Goal: Information Seeking & Learning: Understand process/instructions

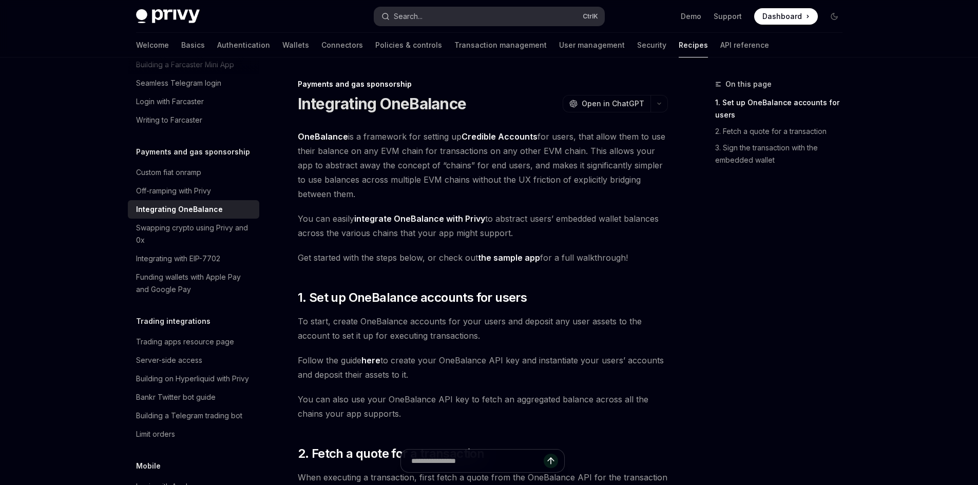
click at [417, 18] on div "Search..." at bounding box center [408, 16] width 29 height 12
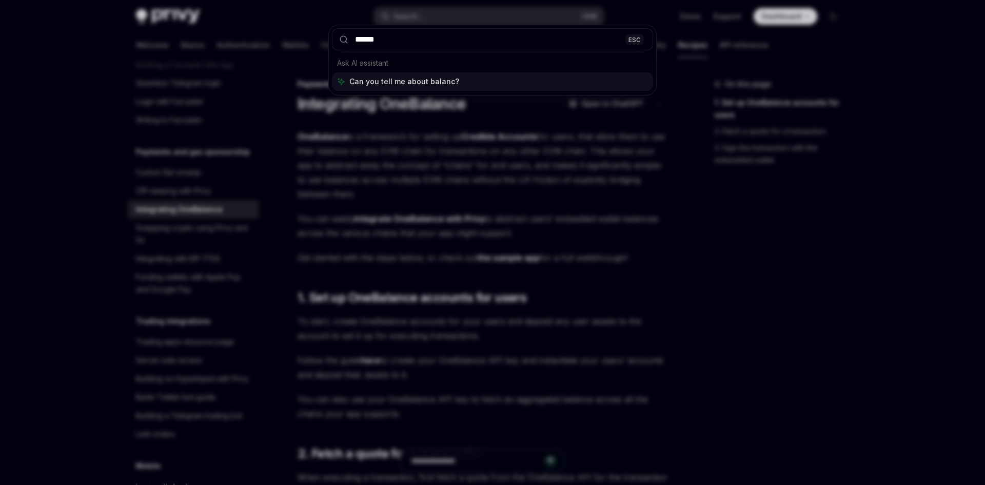
type input "*******"
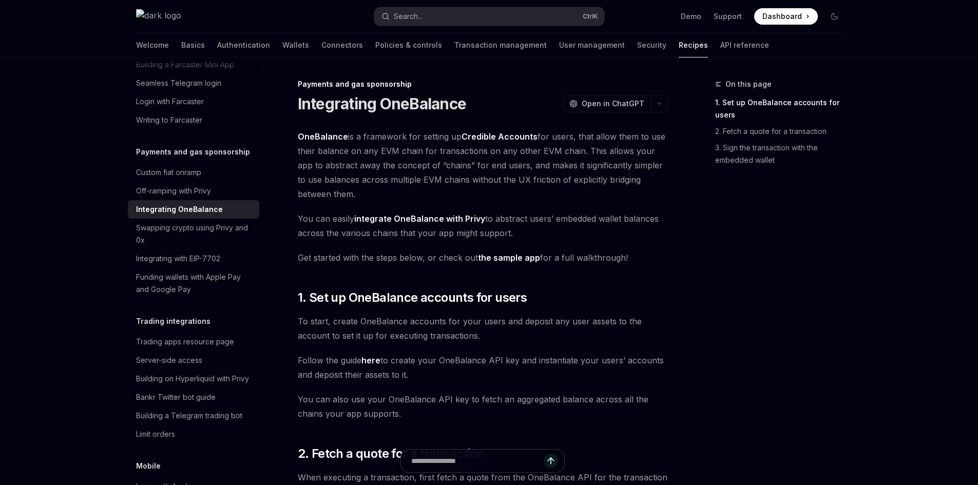
type textarea "*"
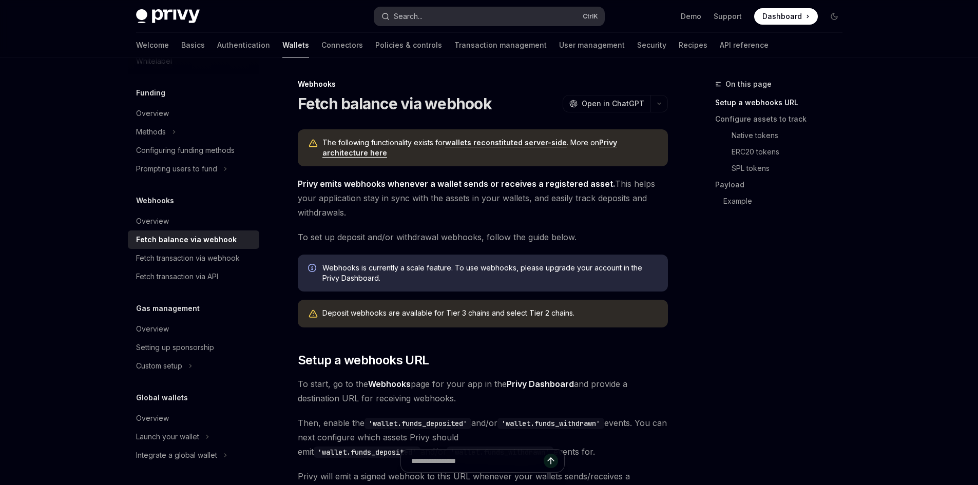
click at [422, 15] on div "Search..." at bounding box center [408, 16] width 29 height 12
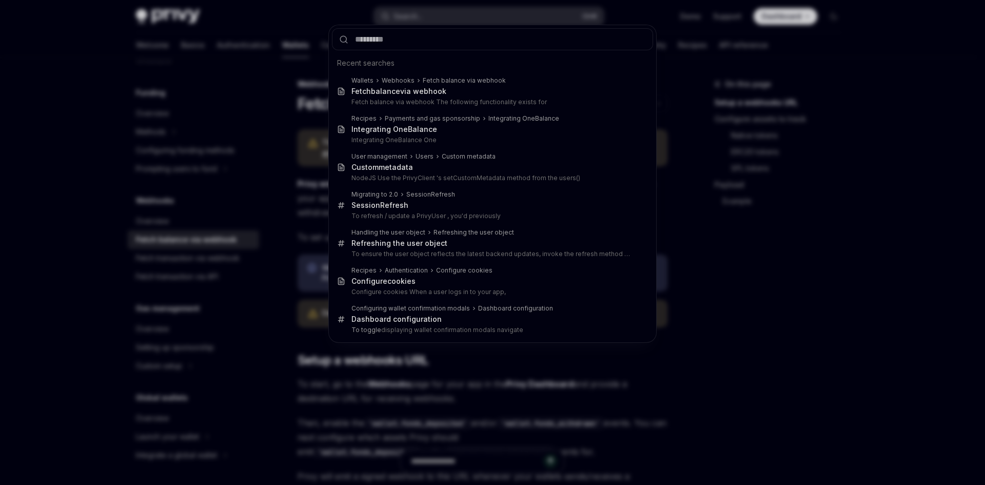
type input "*******"
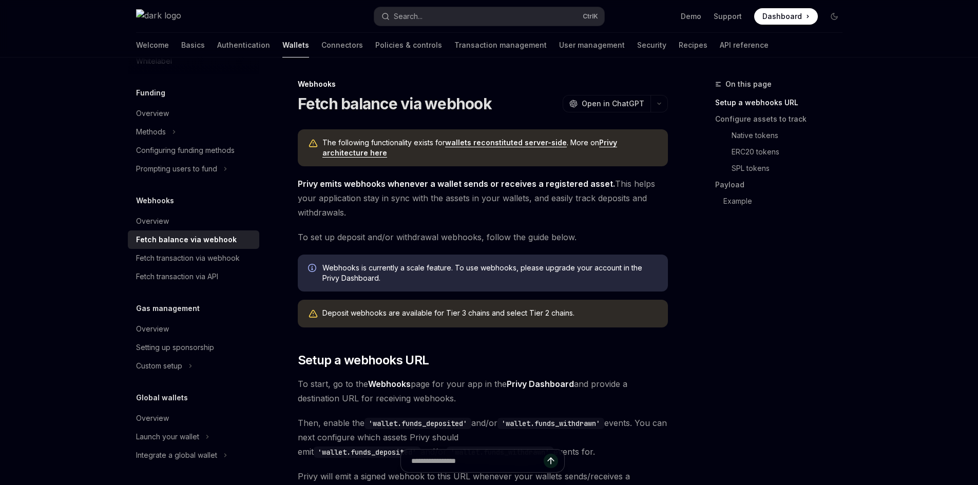
type textarea "*"
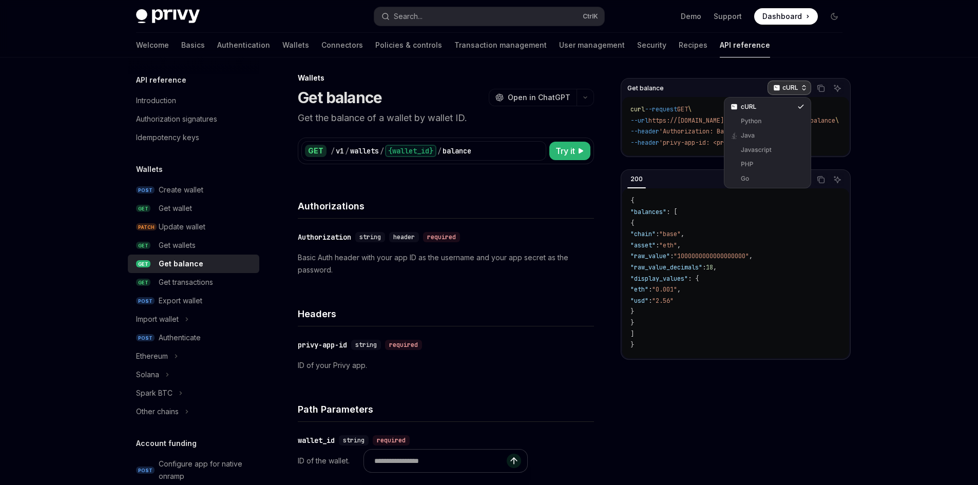
click at [780, 89] on icon "button" at bounding box center [776, 87] width 7 height 7
click at [767, 148] on div "Javascript" at bounding box center [767, 150] width 53 height 8
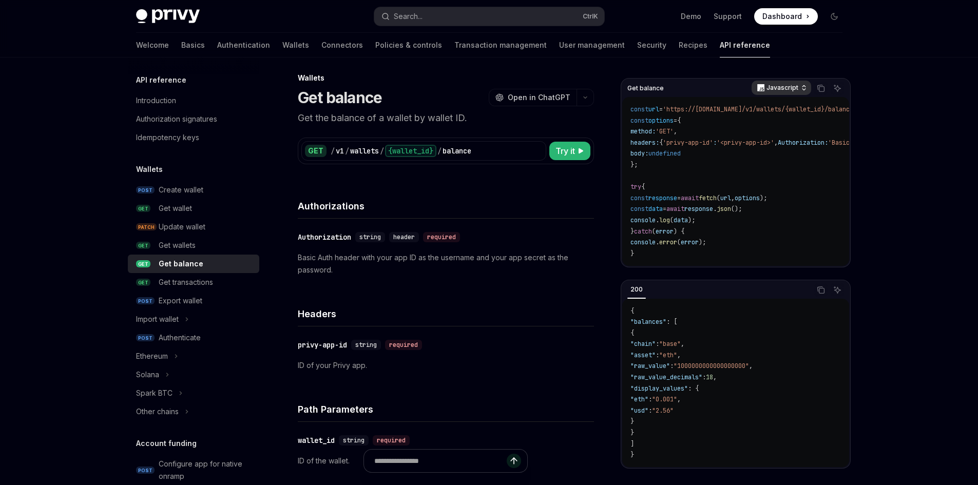
click at [772, 82] on div "Javascript" at bounding box center [781, 88] width 60 height 14
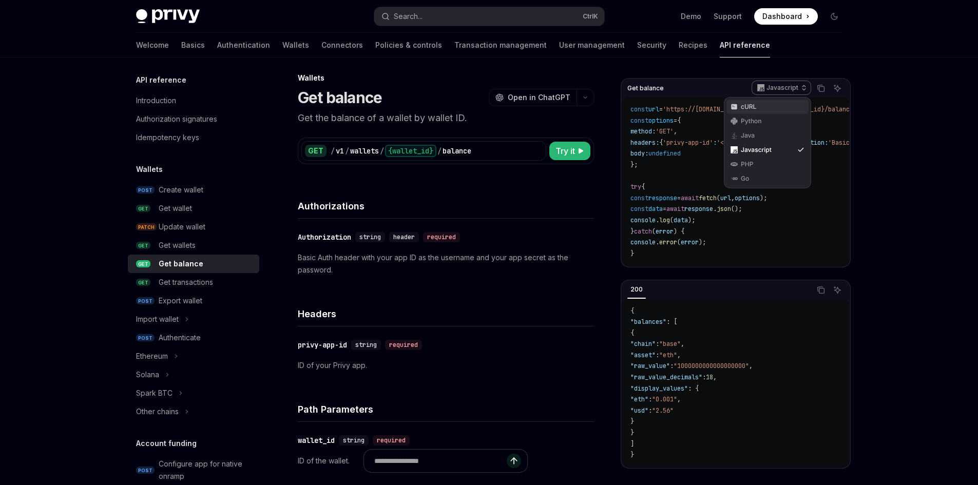
click at [765, 102] on div "cURL" at bounding box center [767, 107] width 82 height 14
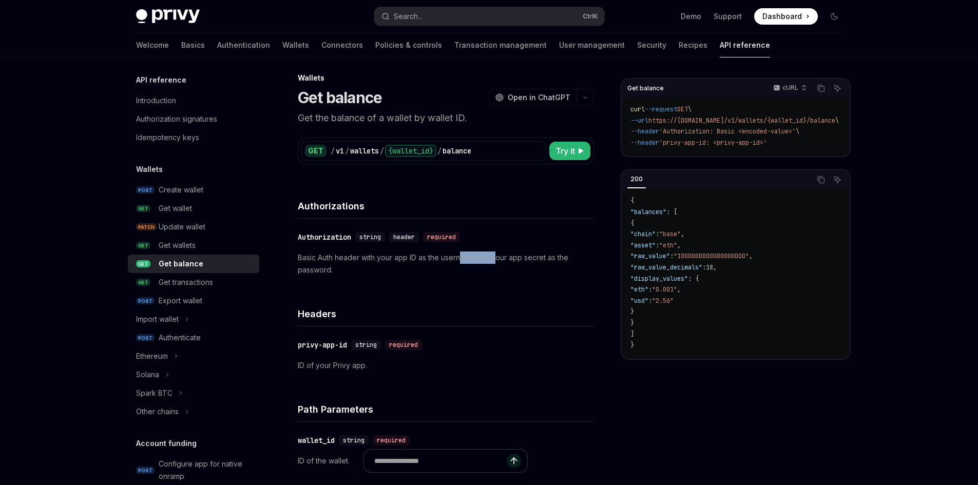
drag, startPoint x: 473, startPoint y: 254, endPoint x: 496, endPoint y: 251, distance: 23.2
click at [496, 251] on p "Basic Auth header with your app ID as the username and your app secret as the p…" at bounding box center [446, 263] width 296 height 25
click at [484, 254] on p "Basic Auth header with your app ID as the username and your app secret as the p…" at bounding box center [446, 263] width 296 height 25
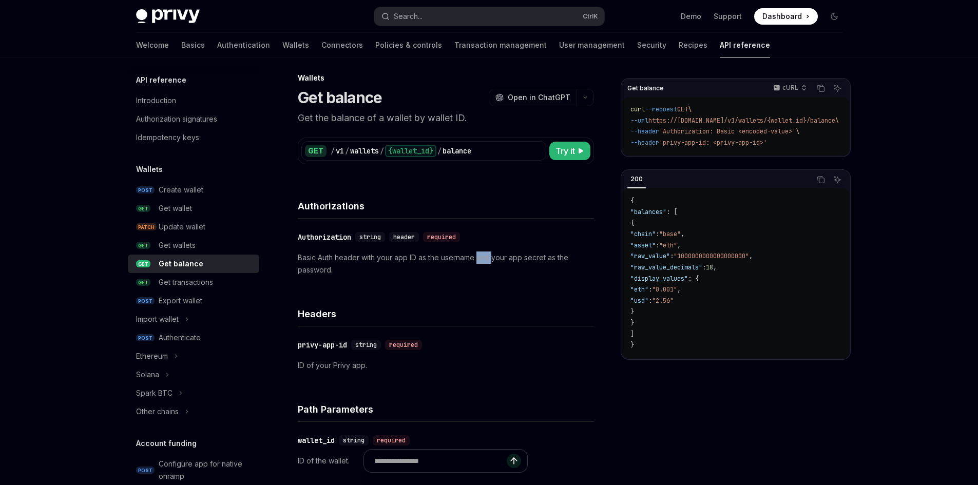
click at [484, 254] on p "Basic Auth header with your app ID as the username and your app secret as the p…" at bounding box center [446, 263] width 296 height 25
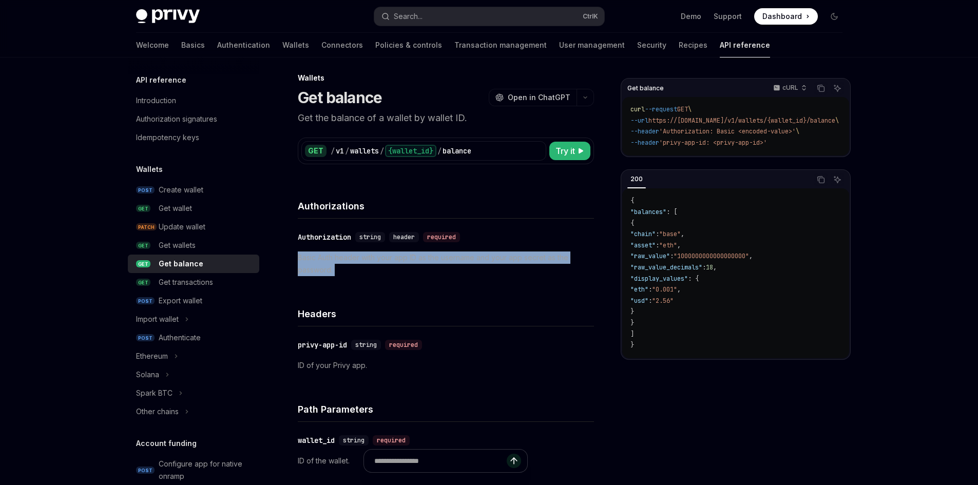
click at [484, 254] on p "Basic Auth header with your app ID as the username and your app secret as the p…" at bounding box center [446, 263] width 296 height 25
click at [409, 263] on p "Basic Auth header with your app ID as the username and your app secret as the p…" at bounding box center [446, 263] width 296 height 25
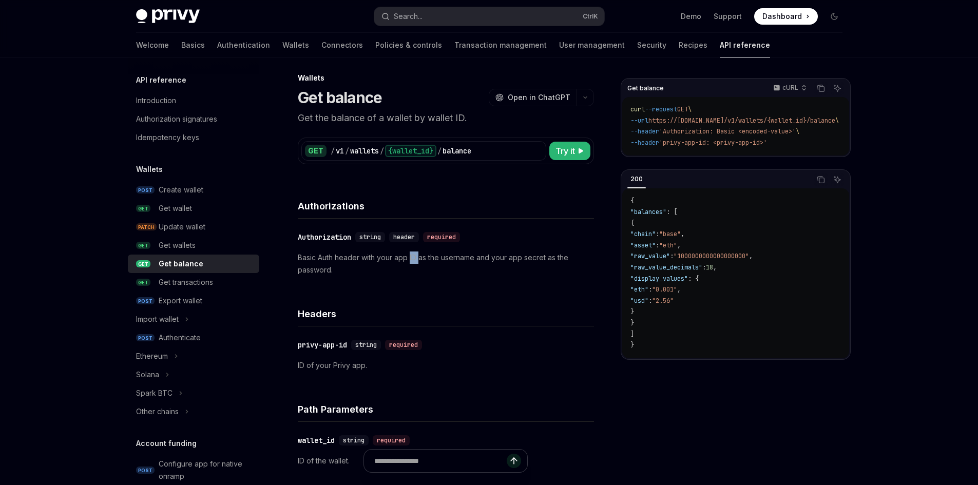
click at [409, 263] on p "Basic Auth header with your app ID as the username and your app secret as the p…" at bounding box center [446, 263] width 296 height 25
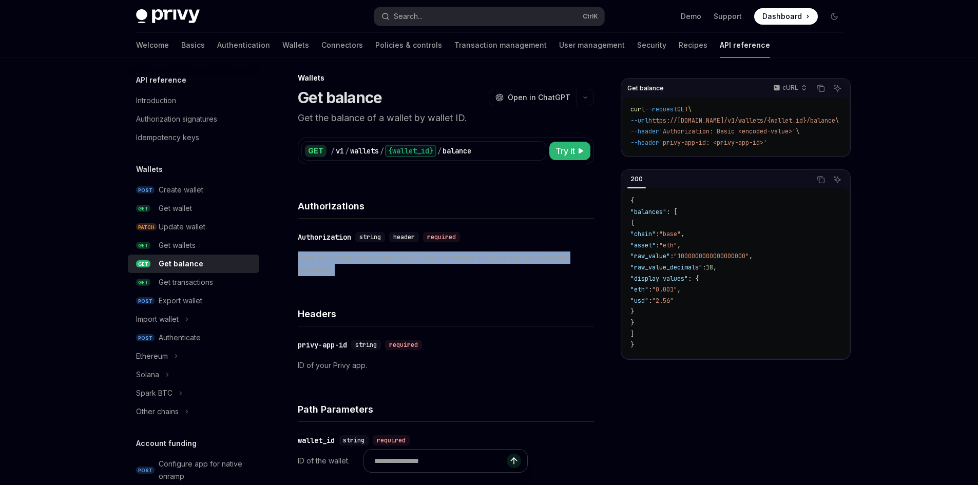
click at [409, 263] on p "Basic Auth header with your app ID as the username and your app secret as the p…" at bounding box center [446, 263] width 296 height 25
click at [539, 262] on p "Basic Auth header with your app ID as the username and your app secret as the p…" at bounding box center [446, 263] width 296 height 25
click at [490, 264] on p "Basic Auth header with your app ID as the username and your app secret as the p…" at bounding box center [446, 263] width 296 height 25
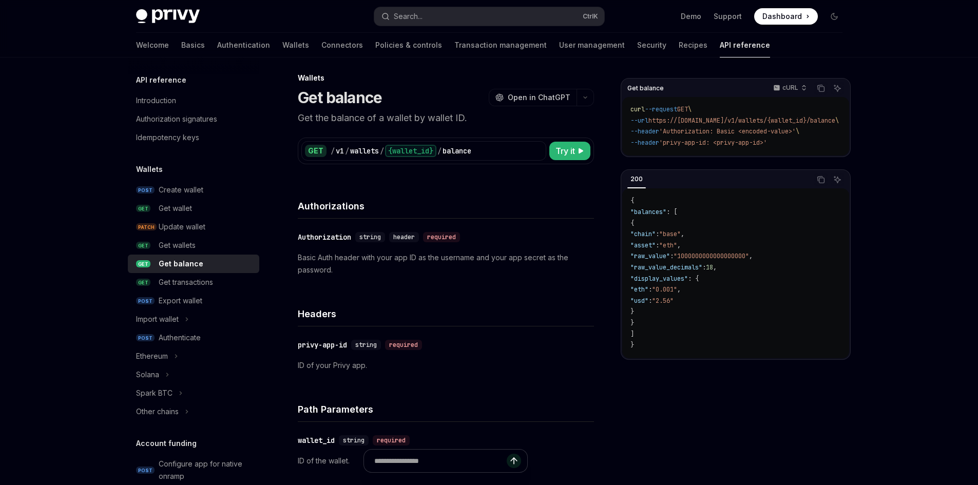
click at [490, 264] on p "Basic Auth header with your app ID as the username and your app secret as the p…" at bounding box center [446, 263] width 296 height 25
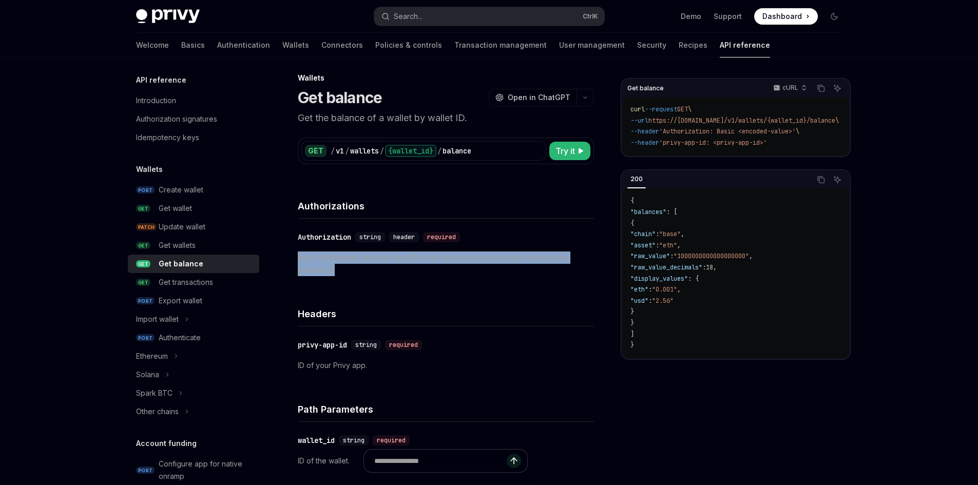
click at [490, 264] on p "Basic Auth header with your app ID as the username and your app secret as the p…" at bounding box center [446, 263] width 296 height 25
click at [550, 263] on p "Basic Auth header with your app ID as the username and your app secret as the p…" at bounding box center [446, 263] width 296 height 25
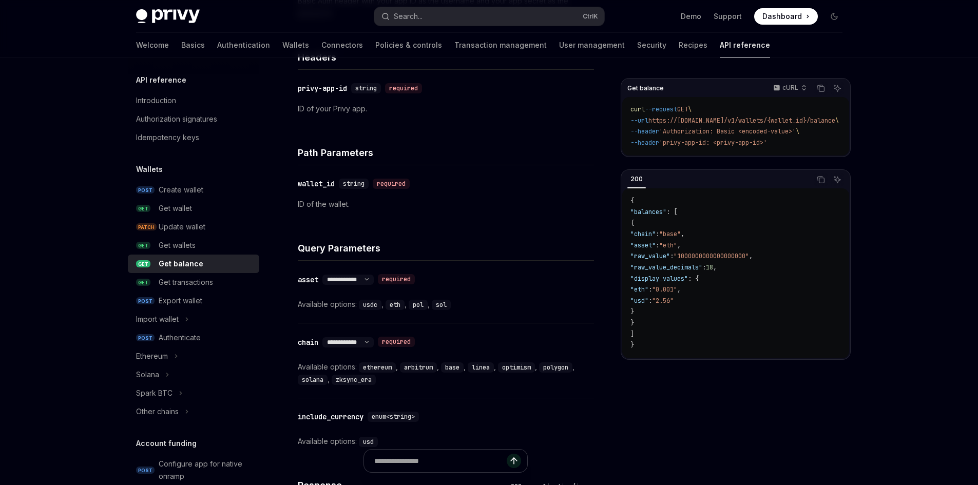
scroll to position [109, 0]
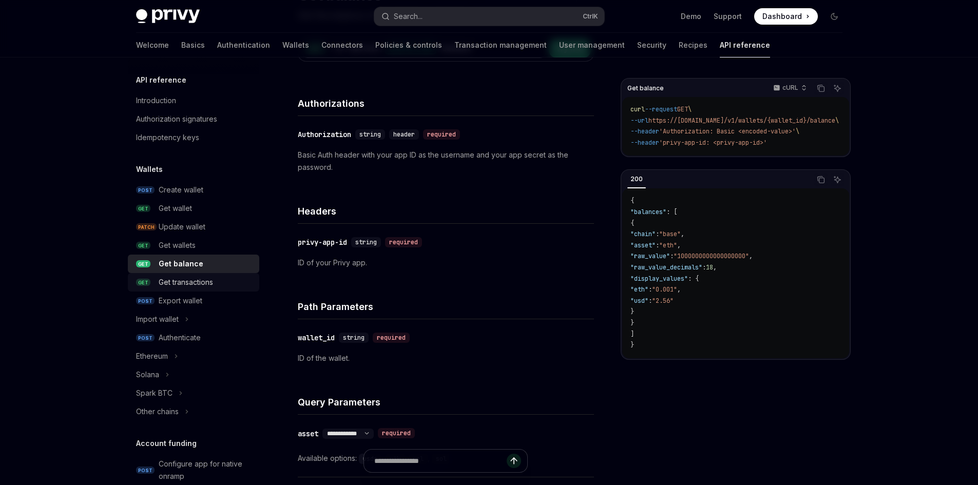
click at [206, 283] on div "Get transactions" at bounding box center [186, 282] width 54 height 12
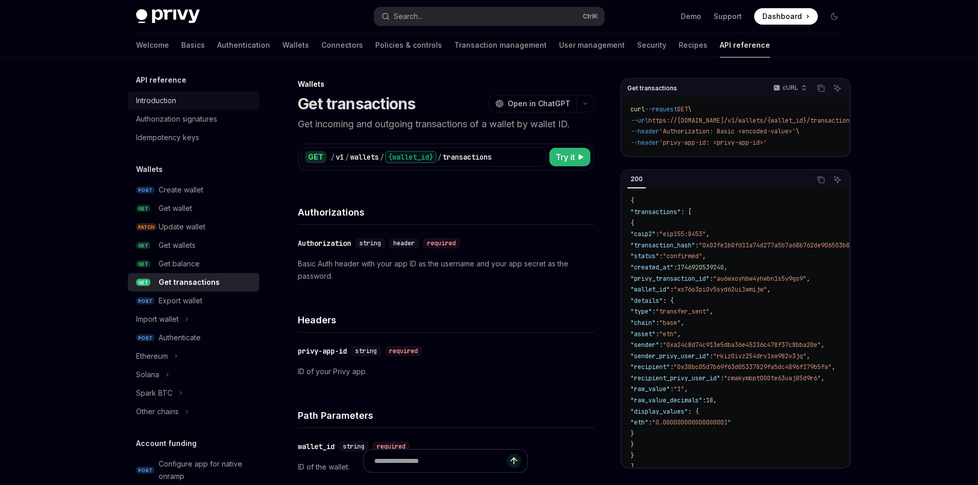
click at [196, 100] on div "Introduction" at bounding box center [194, 100] width 117 height 12
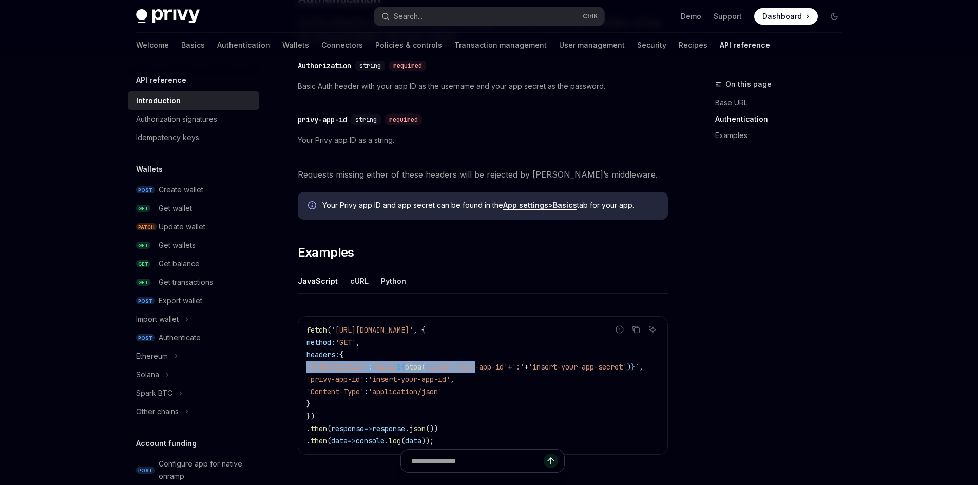
drag, startPoint x: 559, startPoint y: 366, endPoint x: 349, endPoint y: 361, distance: 209.4
click at [282, 361] on div "API reference Introduction OpenAI Open in ChatGPT Getting started with the Priv…" at bounding box center [386, 126] width 567 height 1021
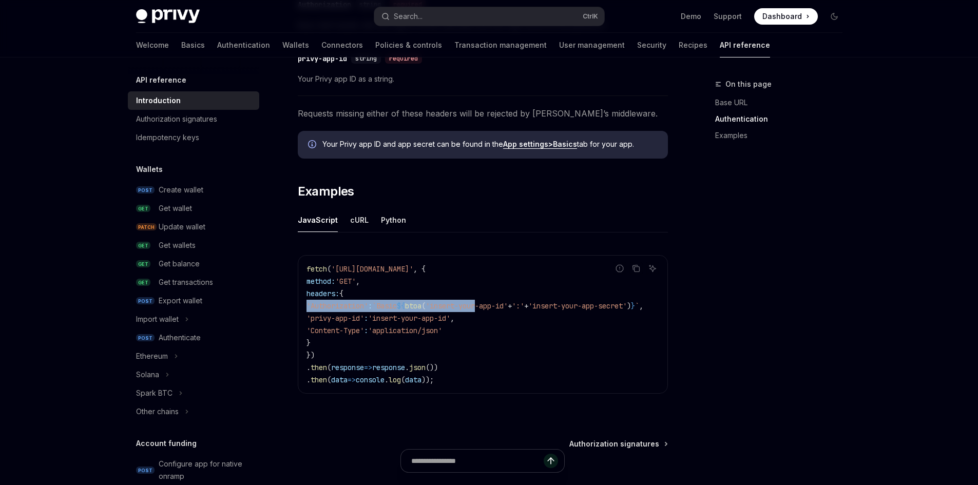
scroll to position [616, 0]
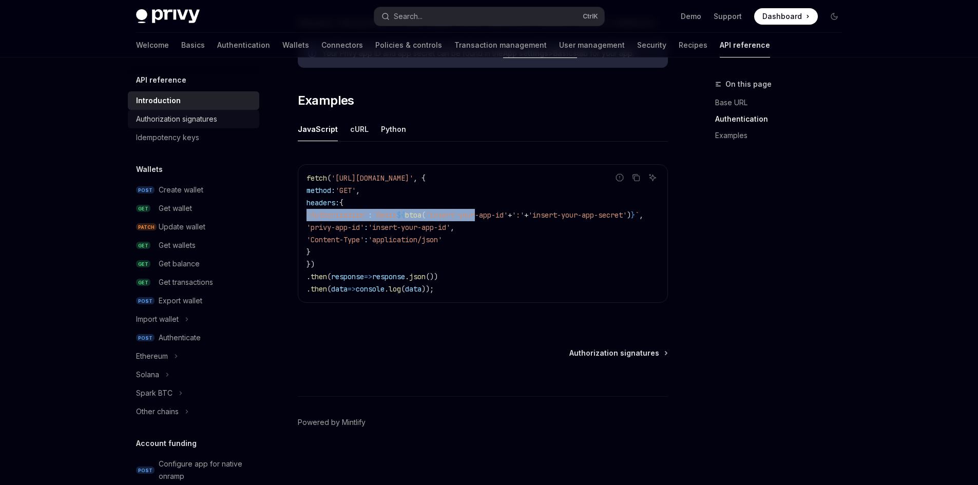
click at [185, 113] on div "Authorization signatures" at bounding box center [176, 119] width 81 height 12
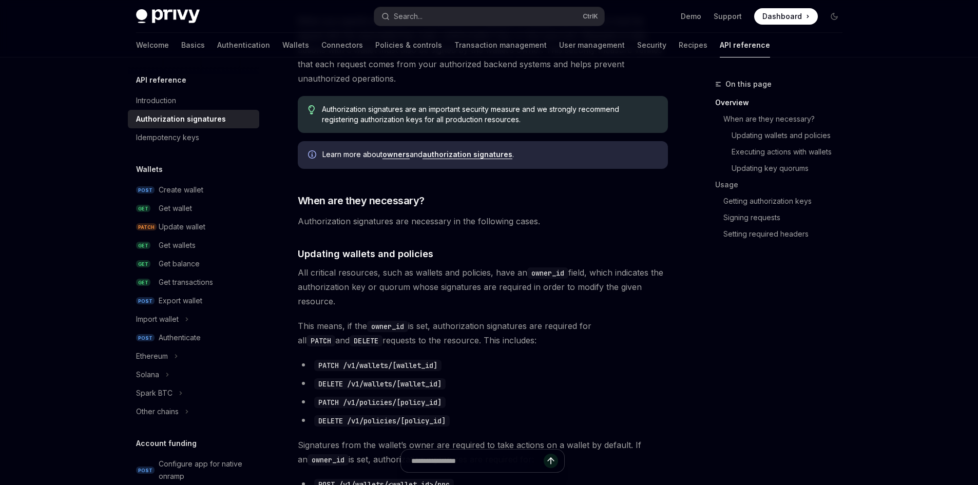
scroll to position [257, 0]
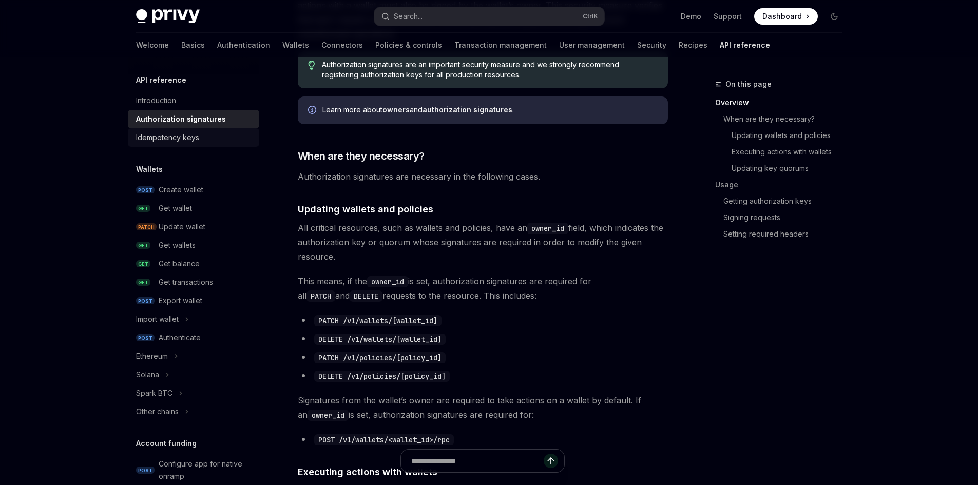
click at [154, 131] on link "Idempotency keys" at bounding box center [193, 137] width 131 height 18
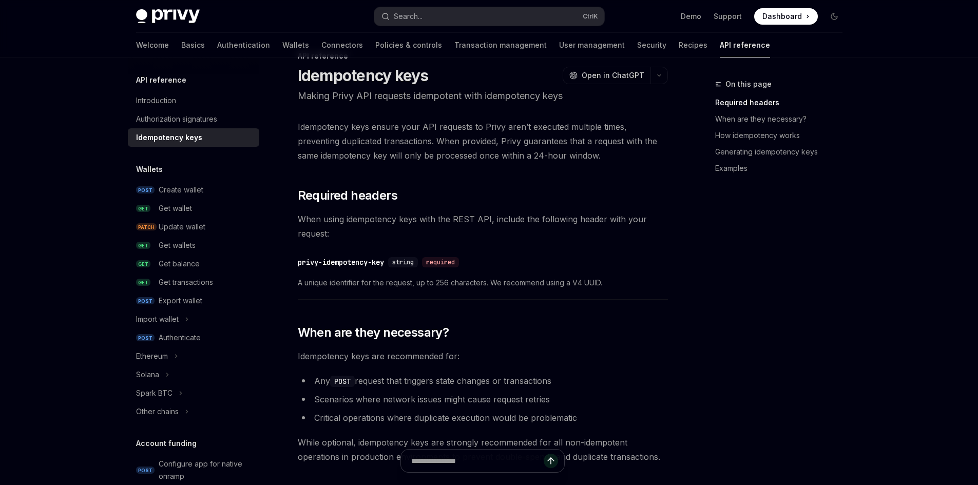
scroll to position [51, 0]
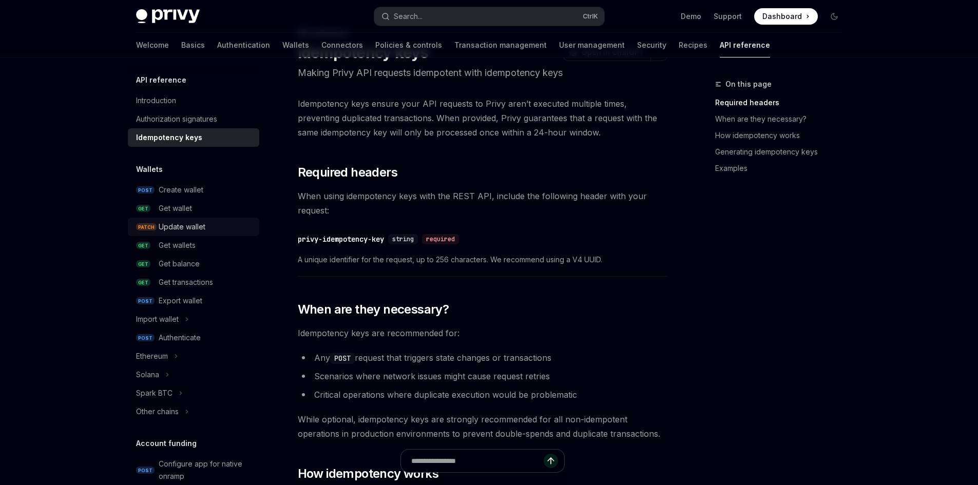
click at [200, 224] on div "Update wallet" at bounding box center [182, 227] width 47 height 12
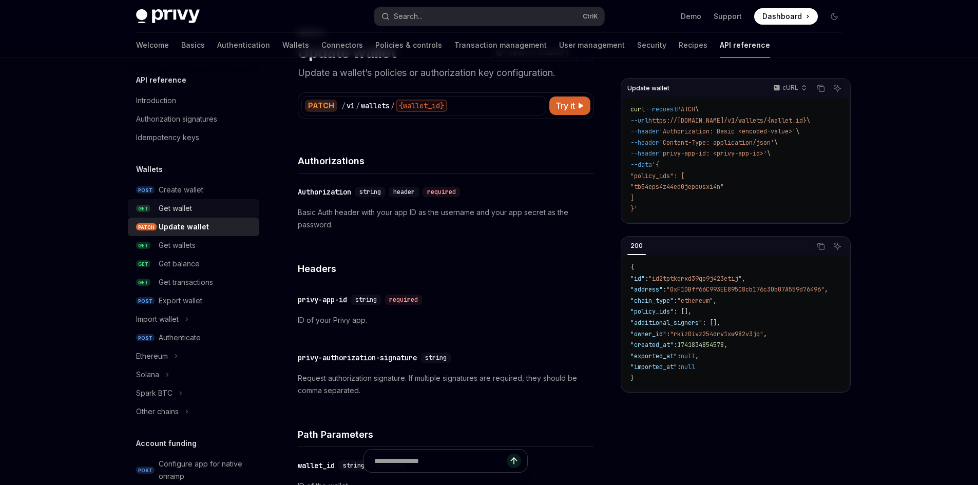
click at [201, 208] on div "Get wallet" at bounding box center [206, 208] width 94 height 12
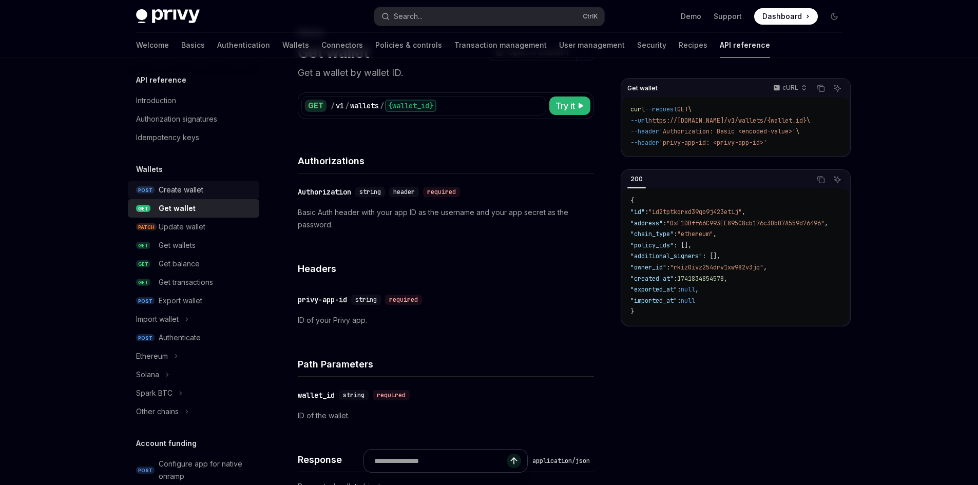
click at [185, 189] on div "Create wallet" at bounding box center [181, 190] width 45 height 12
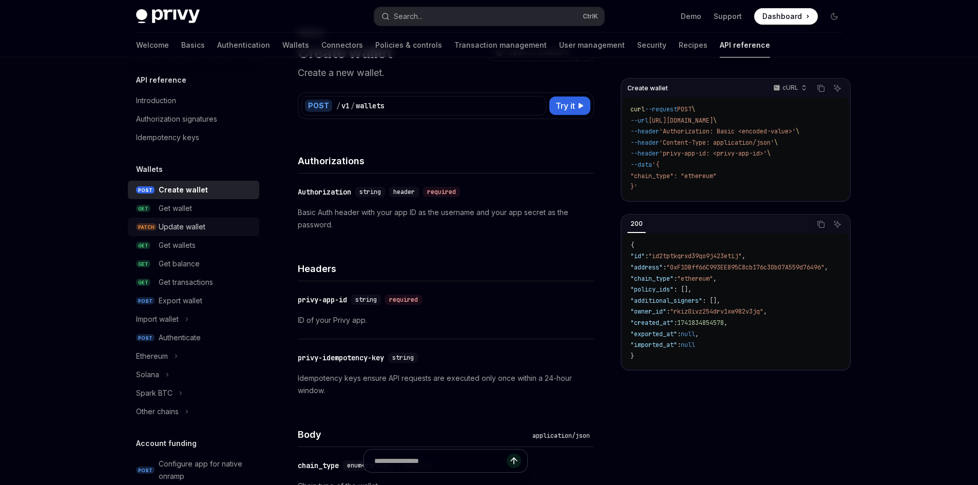
click at [187, 230] on div "Update wallet" at bounding box center [182, 227] width 47 height 12
click at [185, 248] on div "Get wallets" at bounding box center [177, 245] width 37 height 12
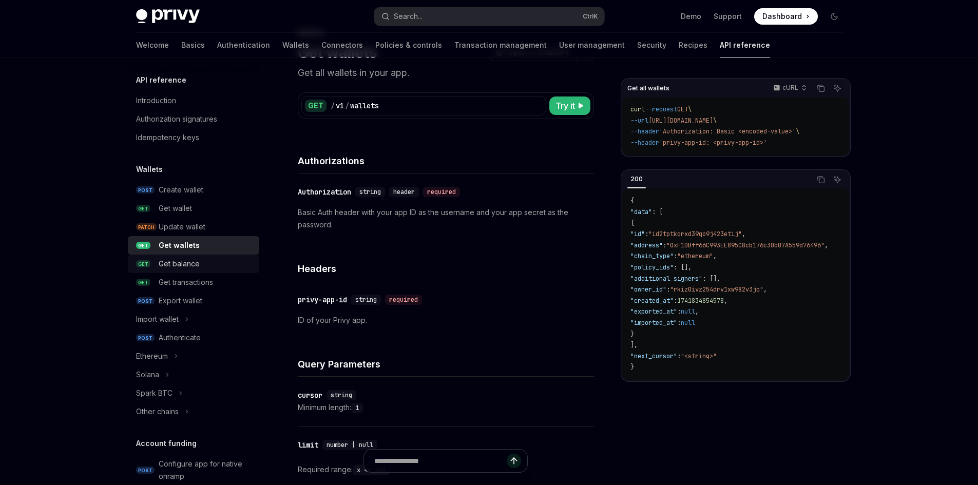
click at [189, 260] on div "Get balance" at bounding box center [179, 264] width 41 height 12
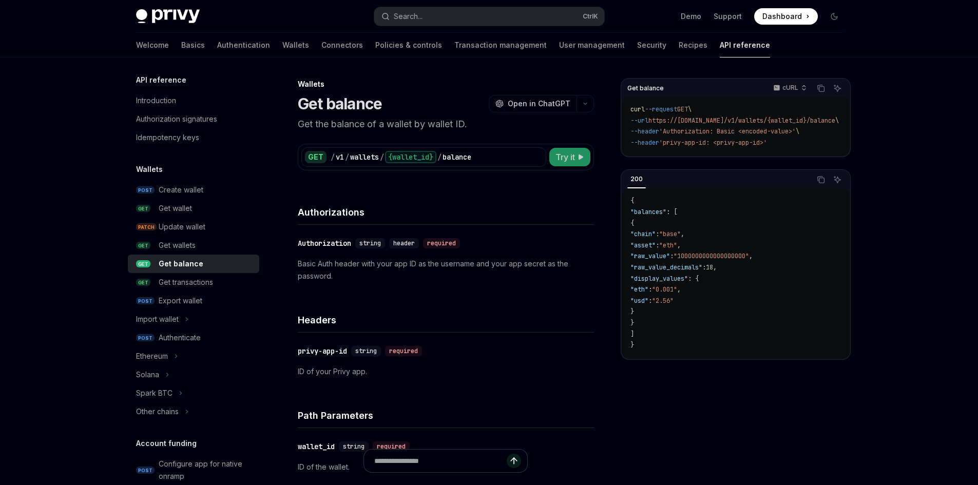
click at [565, 157] on span "Try it" at bounding box center [565, 157] width 20 height 12
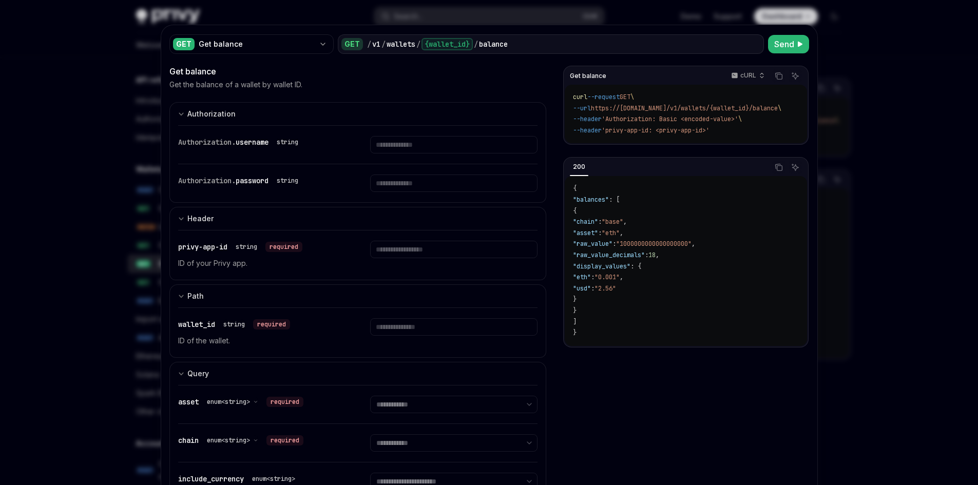
click at [252, 143] on span "username" at bounding box center [252, 142] width 33 height 9
click at [204, 144] on span "Authorization." at bounding box center [206, 142] width 57 height 9
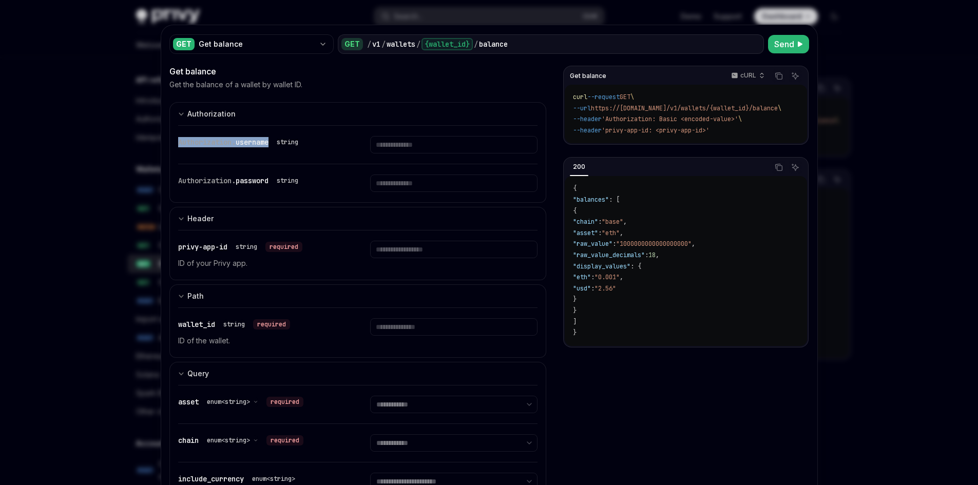
click at [259, 140] on span "username" at bounding box center [252, 142] width 33 height 9
click at [183, 140] on span "Authorization." at bounding box center [206, 142] width 57 height 9
click at [237, 140] on span "username" at bounding box center [252, 142] width 33 height 9
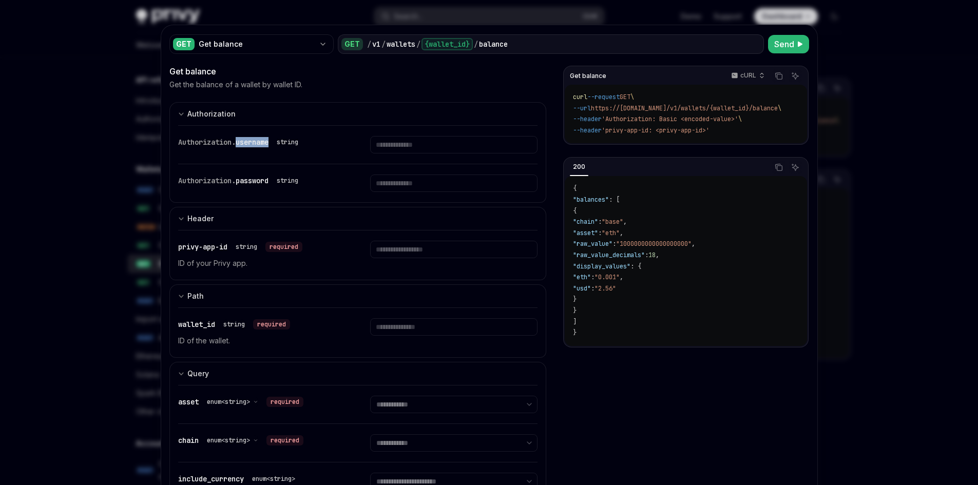
click at [237, 140] on span "username" at bounding box center [252, 142] width 33 height 9
click at [190, 140] on span "Authorization." at bounding box center [206, 142] width 57 height 9
click at [254, 140] on span "username" at bounding box center [252, 142] width 33 height 9
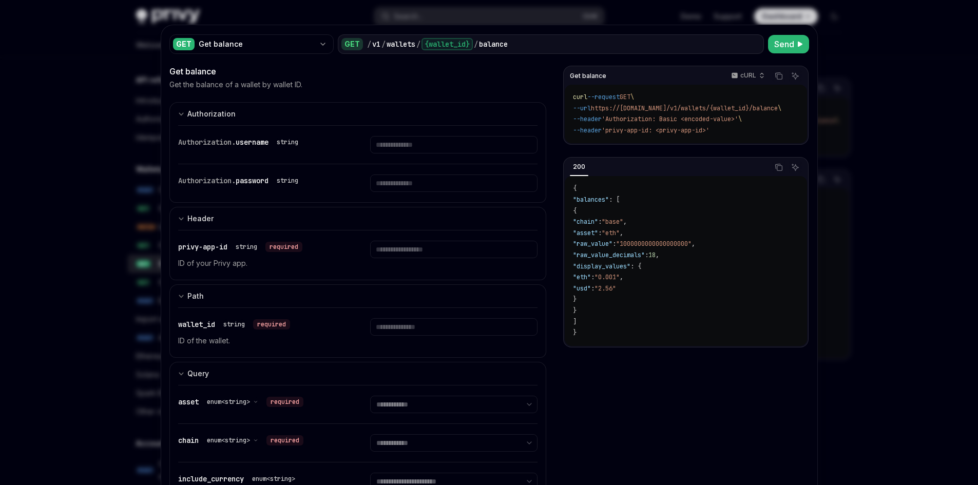
click at [184, 140] on span "Authorization." at bounding box center [206, 142] width 57 height 9
click at [203, 173] on div "Authorization. password string" at bounding box center [358, 183] width 360 height 38
click at [244, 174] on div "Authorization. password string" at bounding box center [240, 180] width 124 height 12
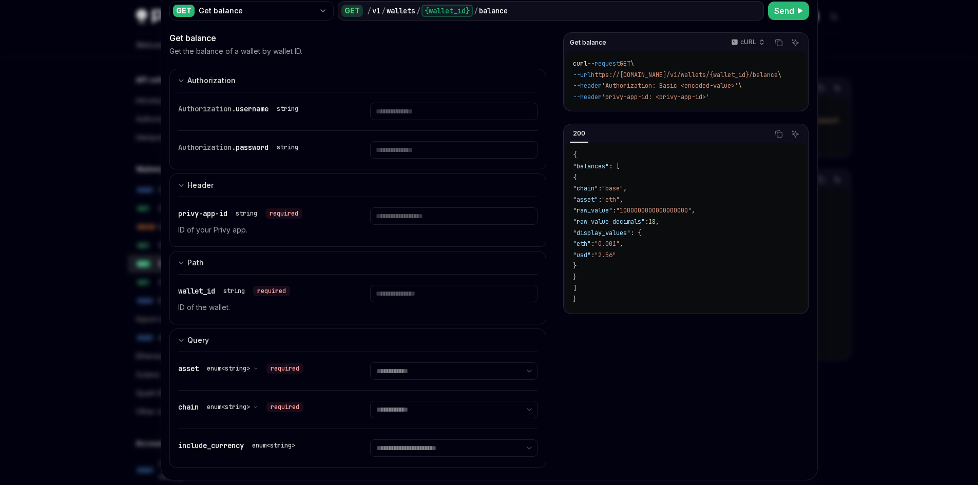
scroll to position [51, 0]
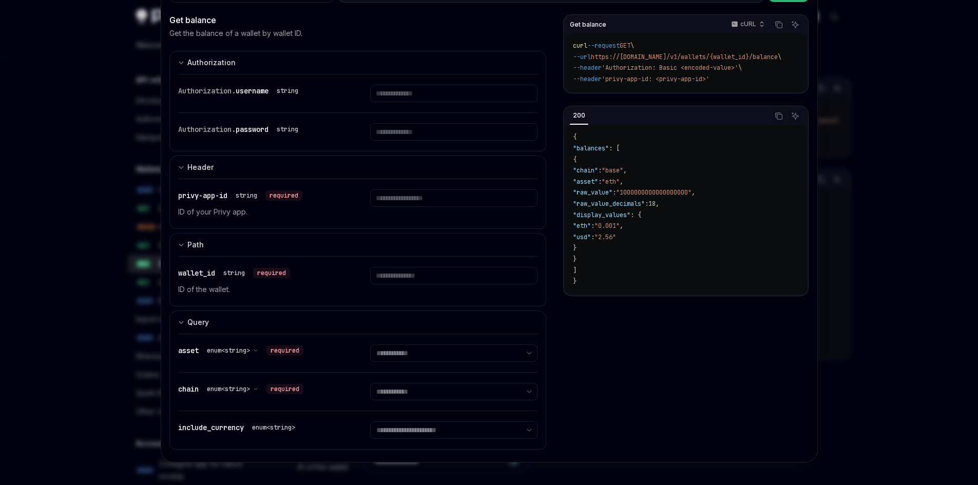
click at [249, 133] on span "password" at bounding box center [252, 129] width 33 height 9
click at [145, 128] on div at bounding box center [489, 242] width 978 height 485
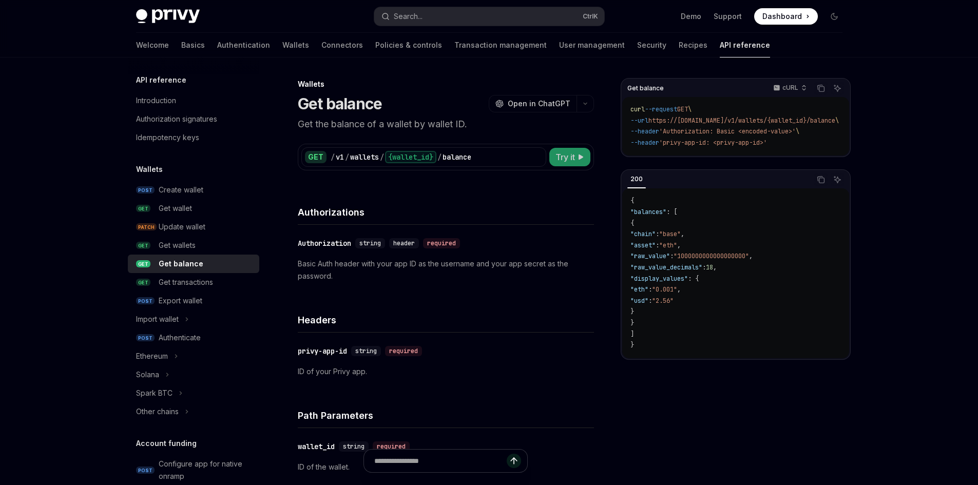
click at [585, 154] on button "Try it" at bounding box center [569, 157] width 41 height 18
type textarea "*"
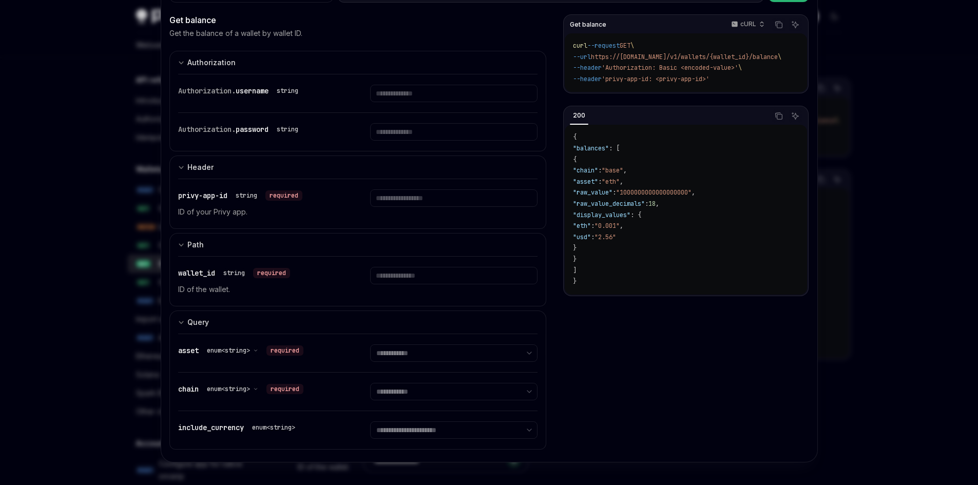
scroll to position [53, 0]
click at [191, 285] on p "ID of the wallet." at bounding box center [261, 287] width 167 height 12
click at [211, 287] on p "ID of the wallet." at bounding box center [261, 287] width 167 height 12
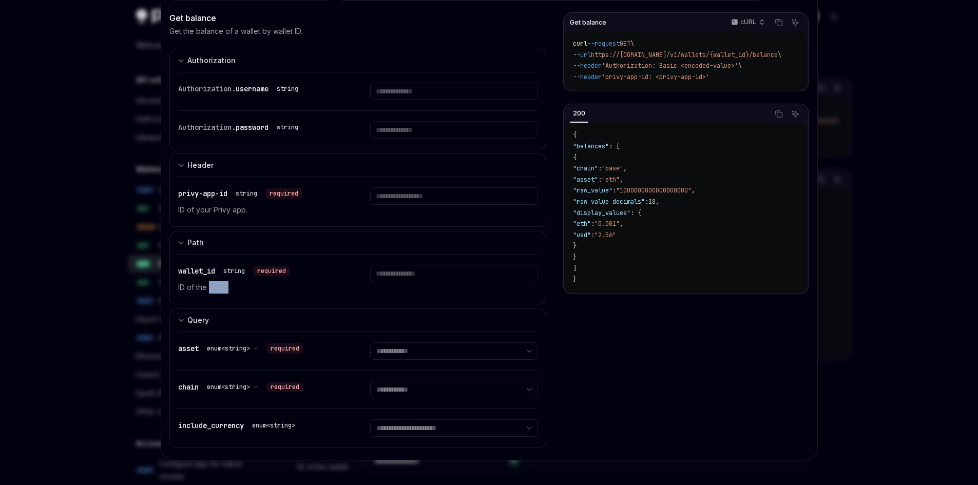
click at [211, 287] on p "ID of the wallet." at bounding box center [261, 287] width 167 height 12
click at [254, 289] on p "ID of the wallet." at bounding box center [261, 287] width 167 height 12
click at [444, 353] on select "**********" at bounding box center [453, 350] width 167 height 17
select select "***"
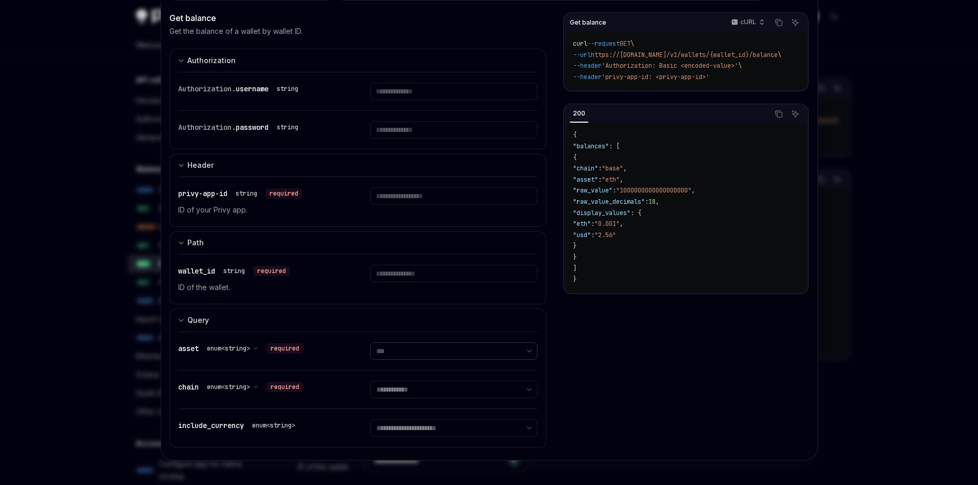
click at [370, 342] on select "**********" at bounding box center [453, 350] width 167 height 17
click at [412, 385] on select "**********" at bounding box center [453, 389] width 167 height 17
select select "******"
click at [370, 381] on select "**********" at bounding box center [453, 389] width 167 height 17
click at [395, 354] on select "**********" at bounding box center [453, 350] width 167 height 17
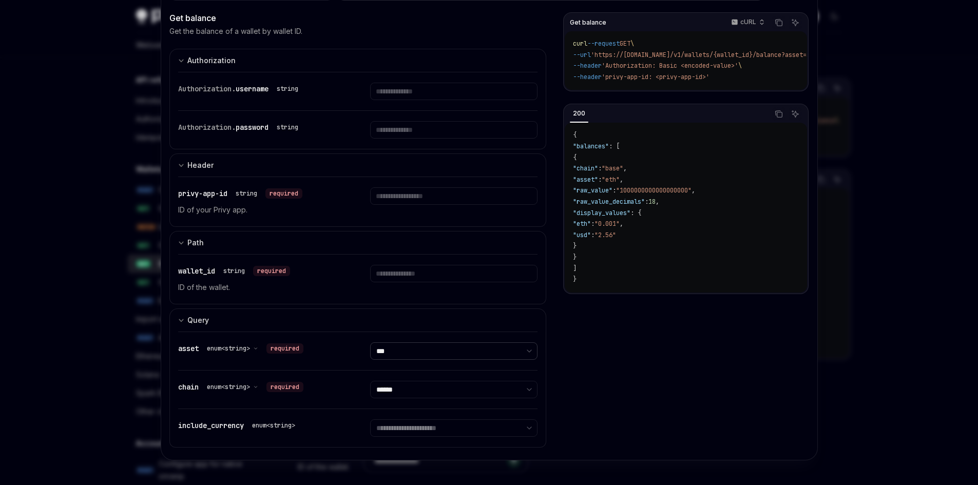
click at [370, 342] on select "**********" at bounding box center [453, 350] width 167 height 17
click at [242, 346] on span "enum<string>" at bounding box center [228, 348] width 43 height 8
click at [399, 431] on select "**********" at bounding box center [453, 427] width 167 height 17
select select "***"
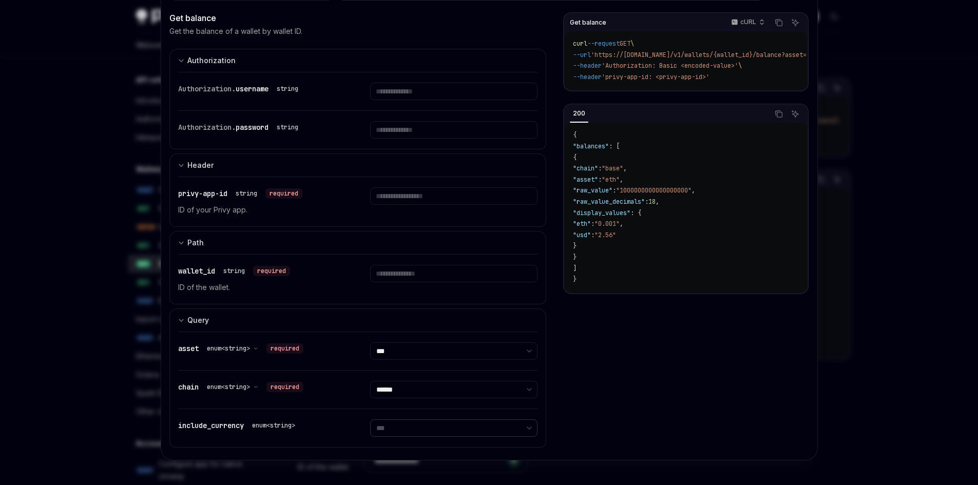
click at [370, 419] on select "**********" at bounding box center [453, 427] width 167 height 17
click at [588, 417] on div "Get balance cURL Copy Ask AI curl --request GET \ --url 'https://[DOMAIN_NAME]/…" at bounding box center [685, 223] width 245 height 422
click at [848, 201] on div at bounding box center [489, 242] width 978 height 485
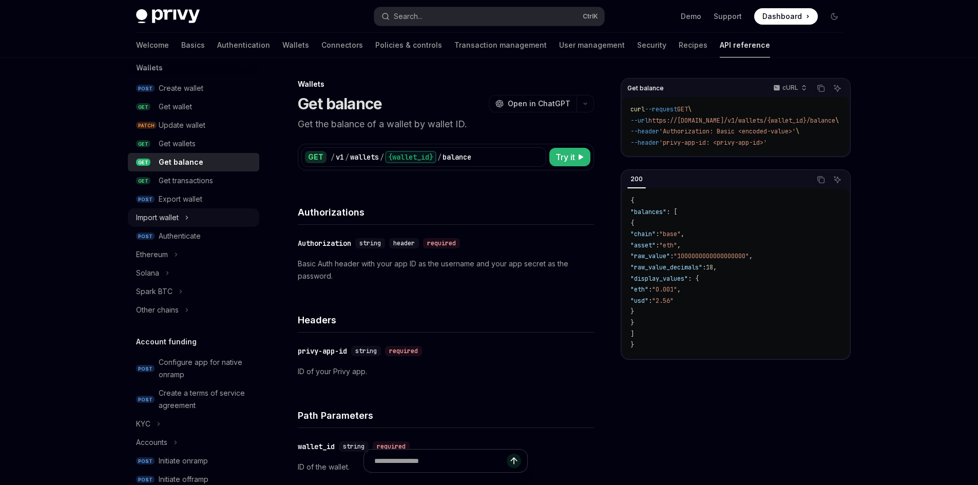
scroll to position [103, 0]
click at [163, 276] on button "Solana" at bounding box center [193, 272] width 131 height 18
type textarea "*"
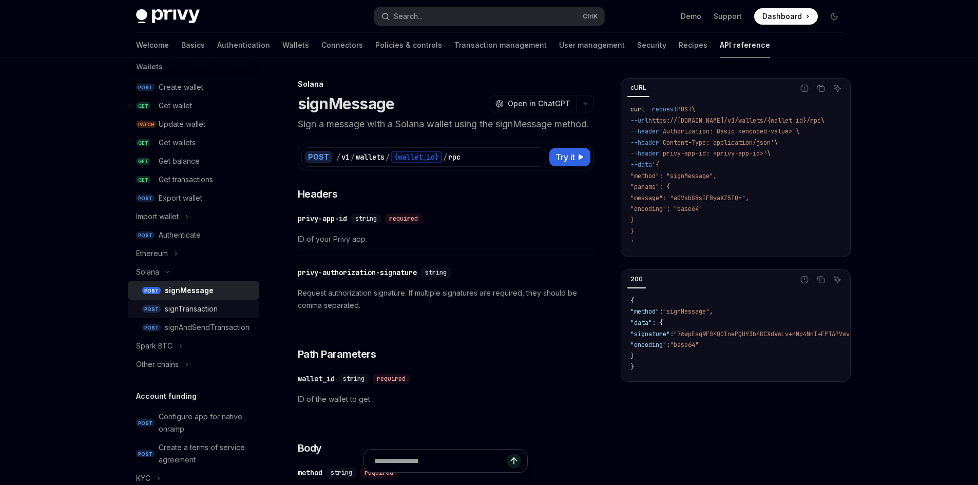
click at [206, 305] on div "signTransaction" at bounding box center [191, 309] width 53 height 12
type textarea "*"
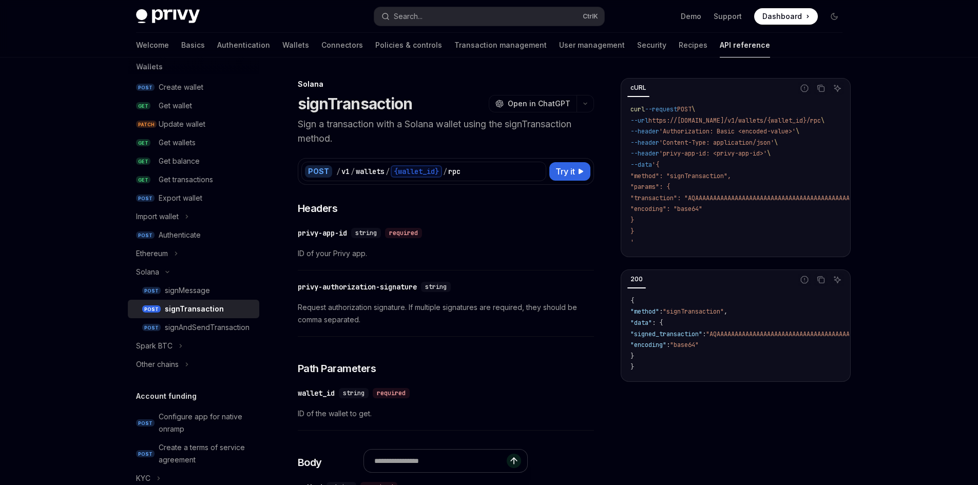
click at [349, 122] on p "Sign a transaction with a Solana wallet using the signTransaction method." at bounding box center [446, 131] width 296 height 29
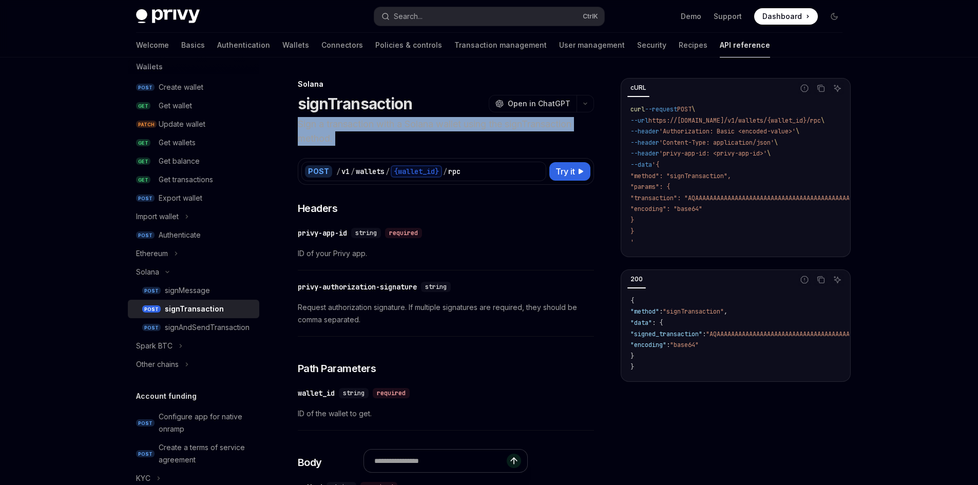
click at [349, 122] on p "Sign a transaction with a Solana wallet using the signTransaction method." at bounding box center [446, 131] width 296 height 29
click at [345, 122] on p "Sign a transaction with a Solana wallet using the signTransaction method." at bounding box center [446, 131] width 296 height 29
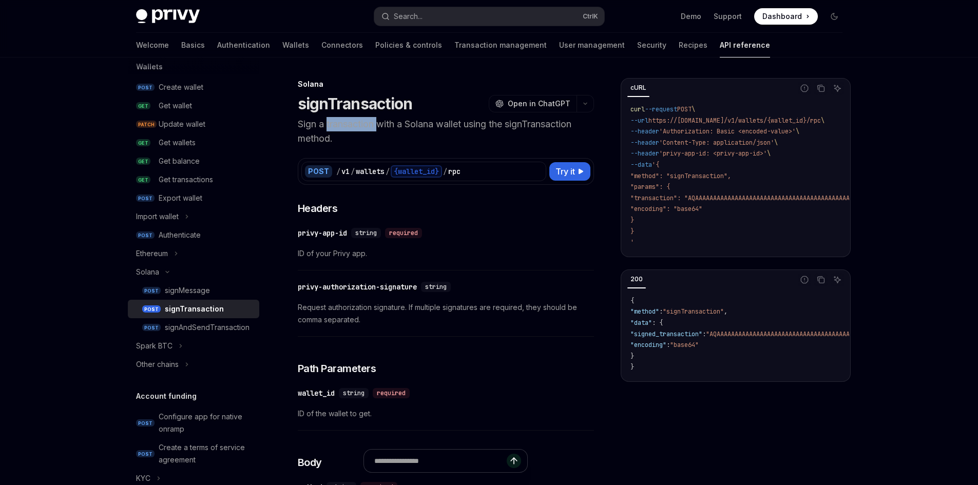
click at [345, 122] on p "Sign a transaction with a Solana wallet using the signTransaction method." at bounding box center [446, 131] width 296 height 29
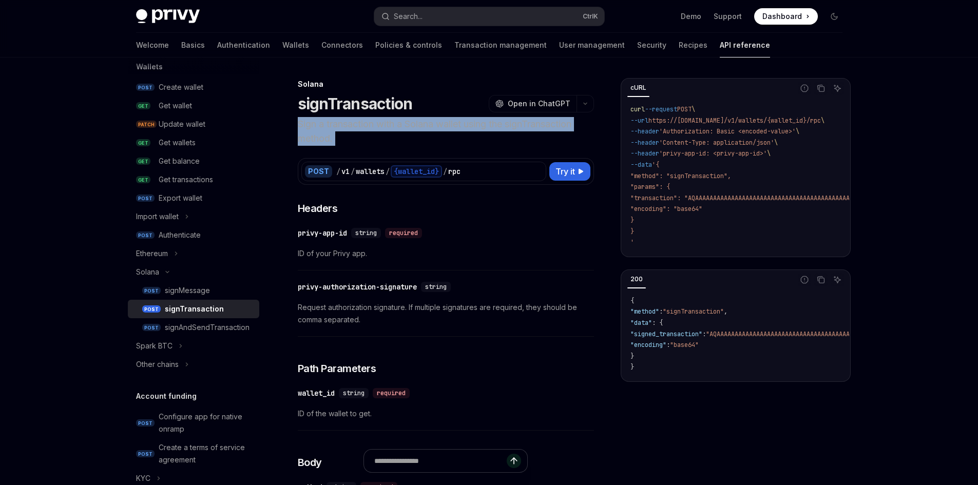
click at [345, 122] on p "Sign a transaction with a Solana wallet using the signTransaction method." at bounding box center [446, 131] width 296 height 29
